Goal: Find specific page/section: Find specific page/section

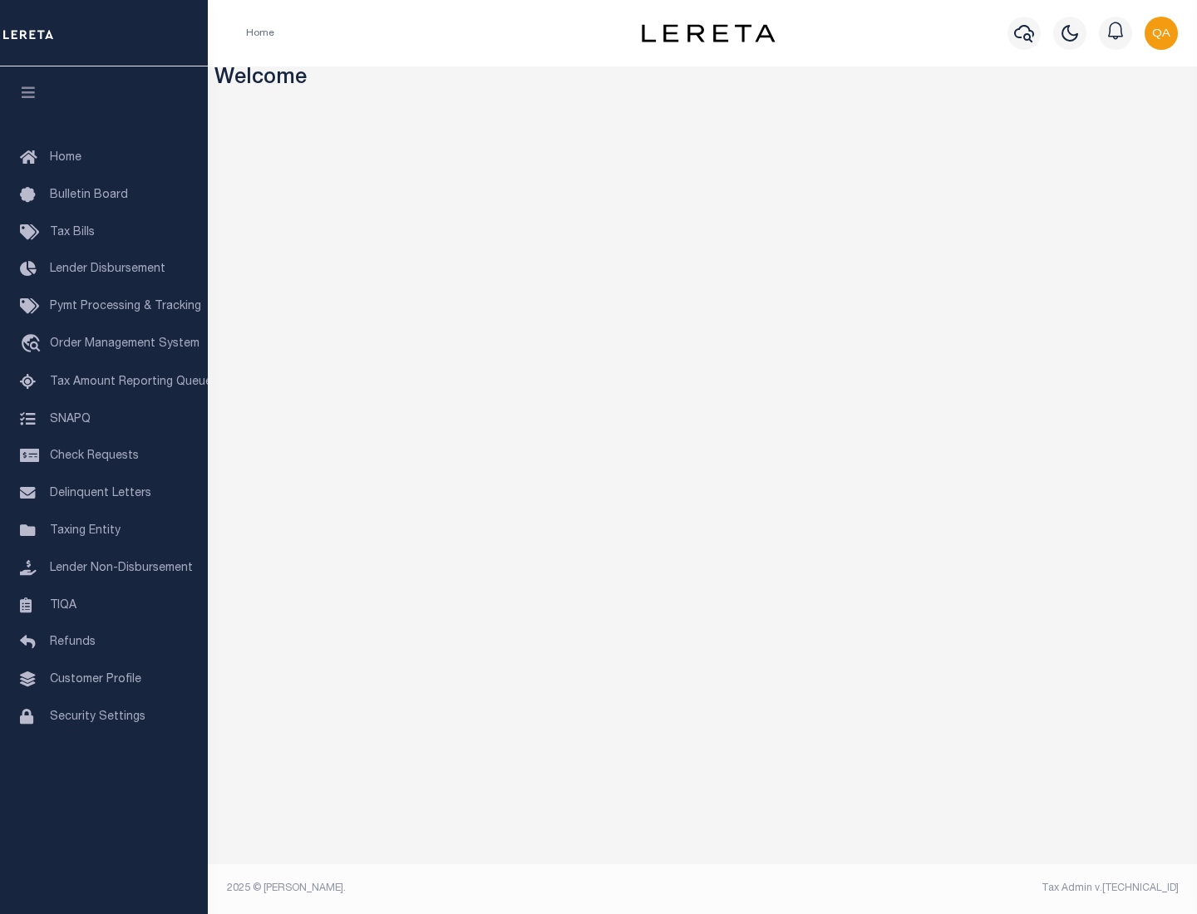
click at [104, 382] on span "Tax Amount Reporting Queue" at bounding box center [131, 382] width 162 height 12
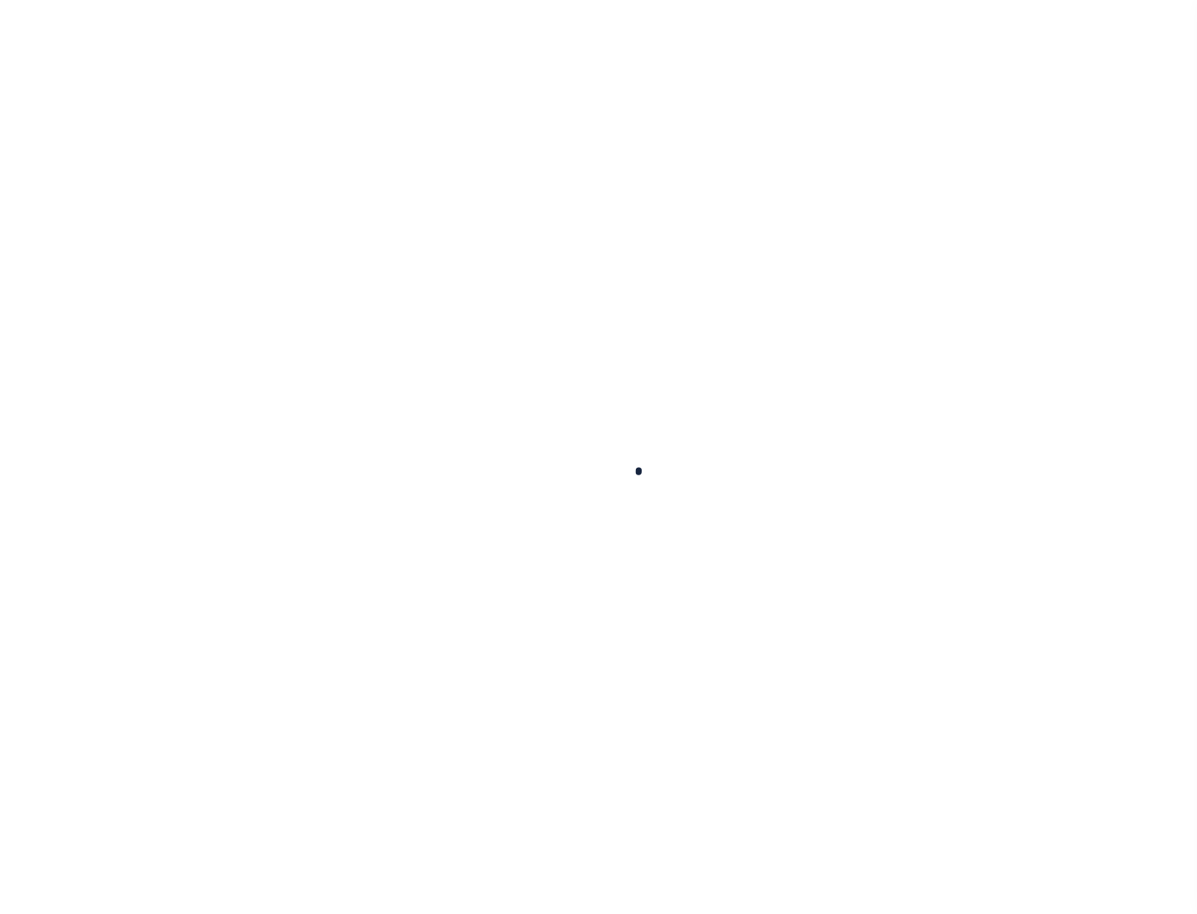
select select "100"
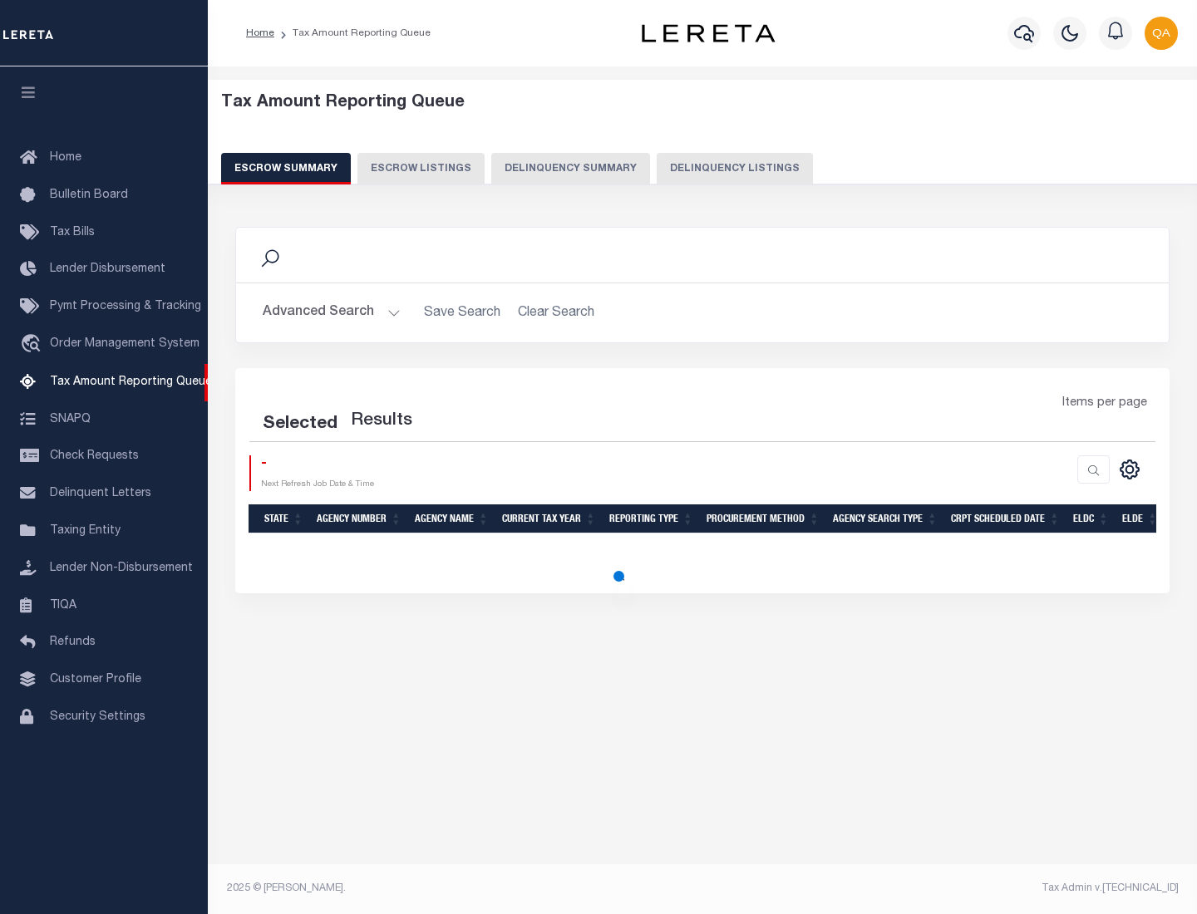
select select "100"
